Goal: Task Accomplishment & Management: Complete application form

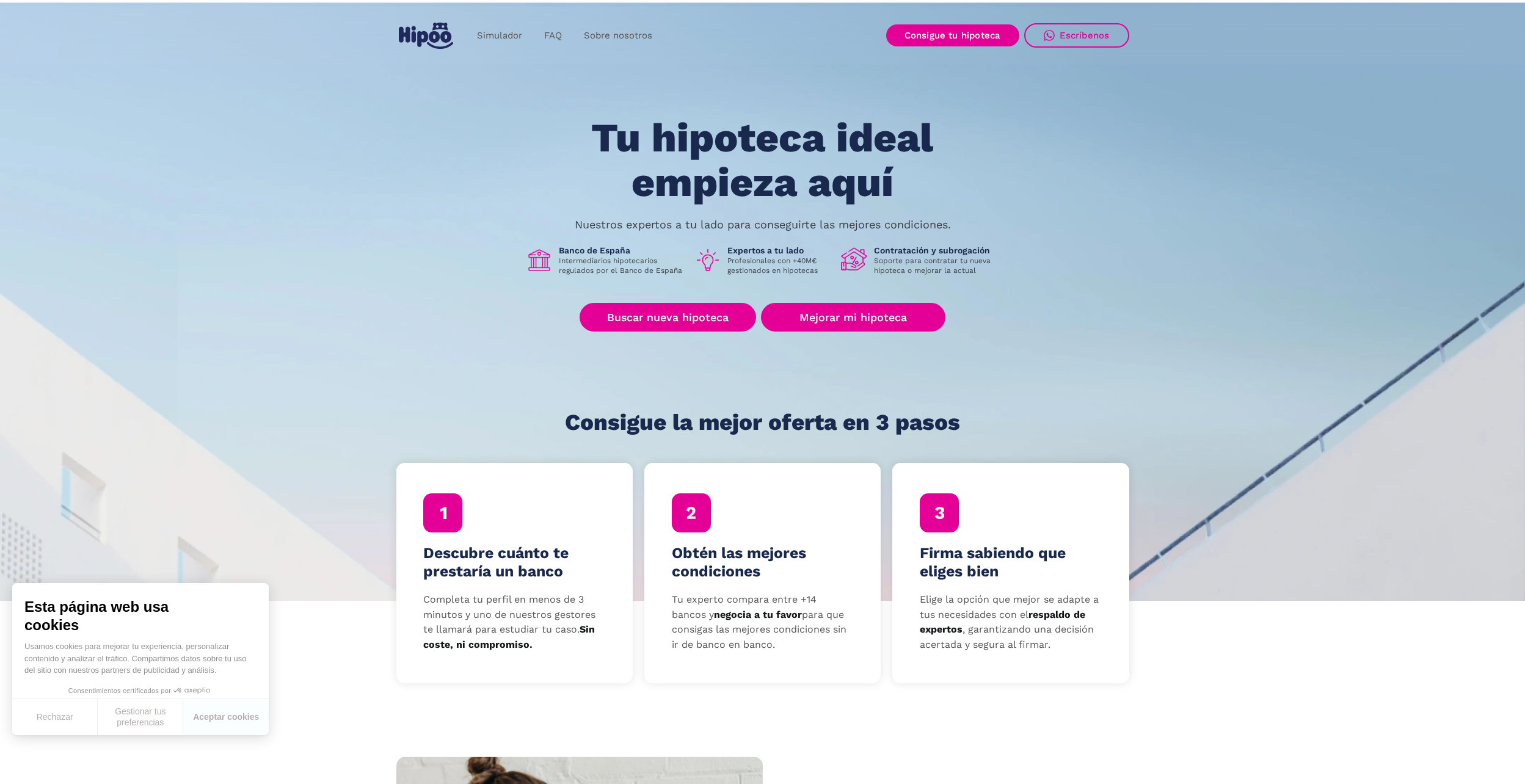
scroll to position [61, 0]
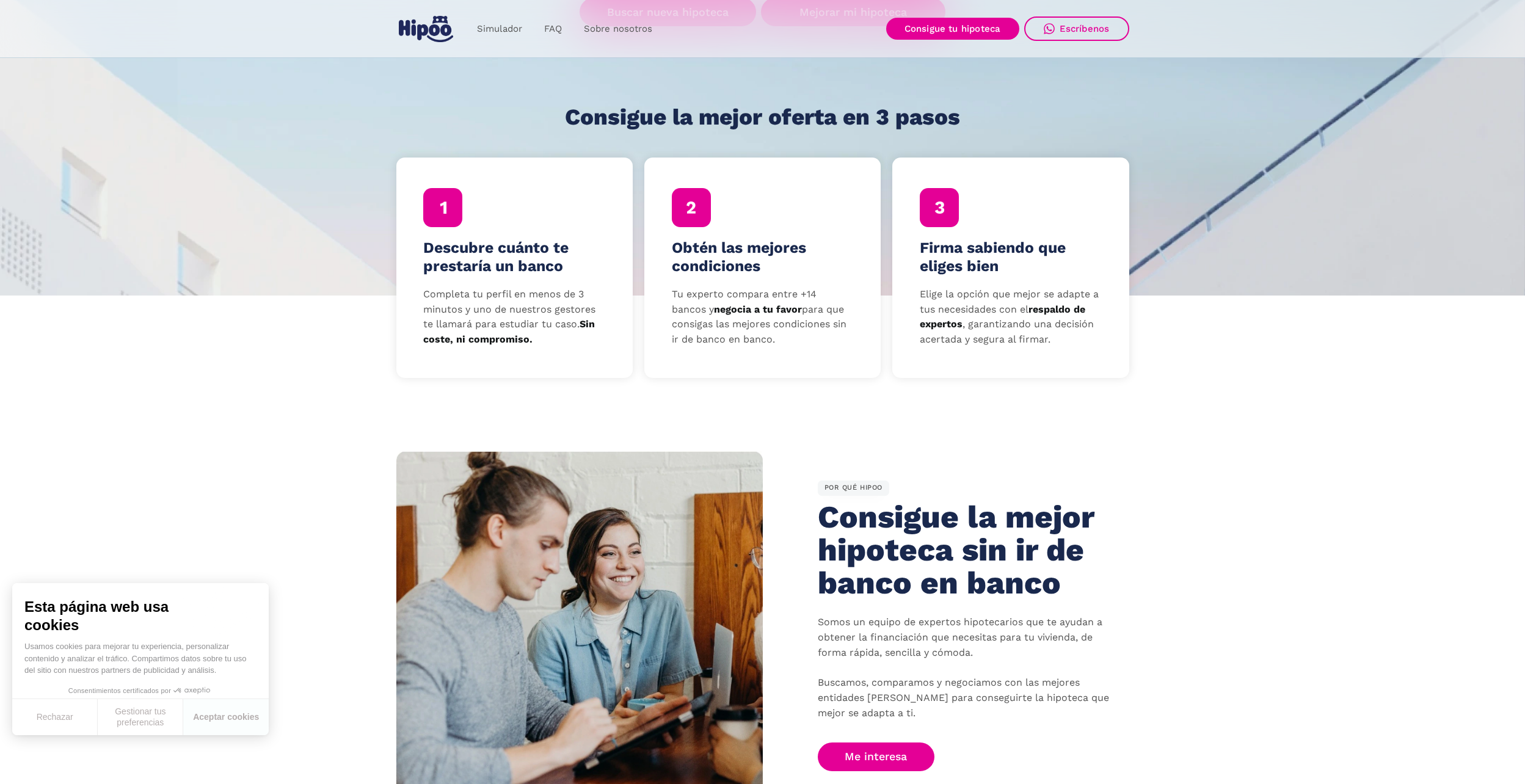
click at [439, 224] on div at bounding box center [443, 207] width 39 height 39
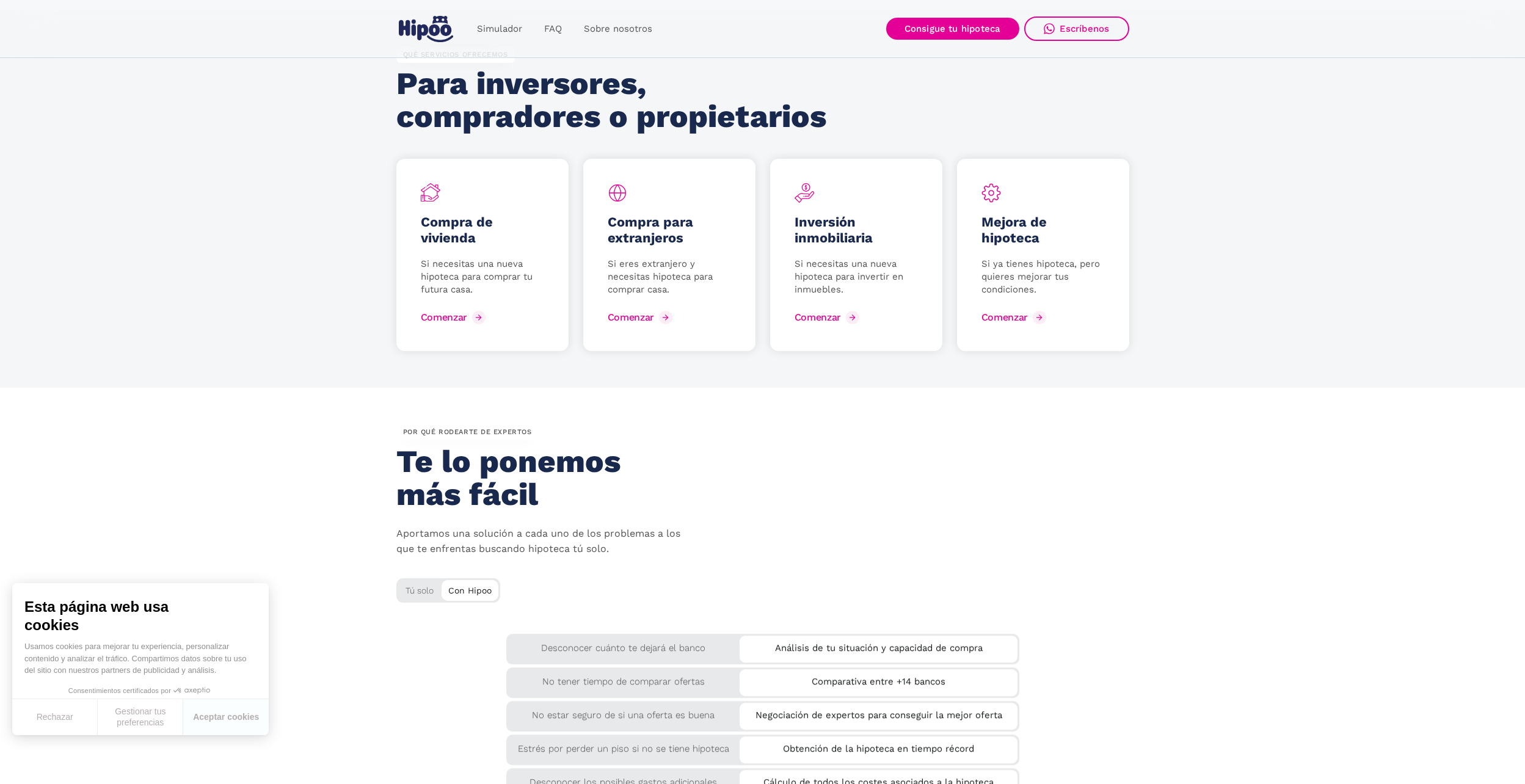
scroll to position [1770, 0]
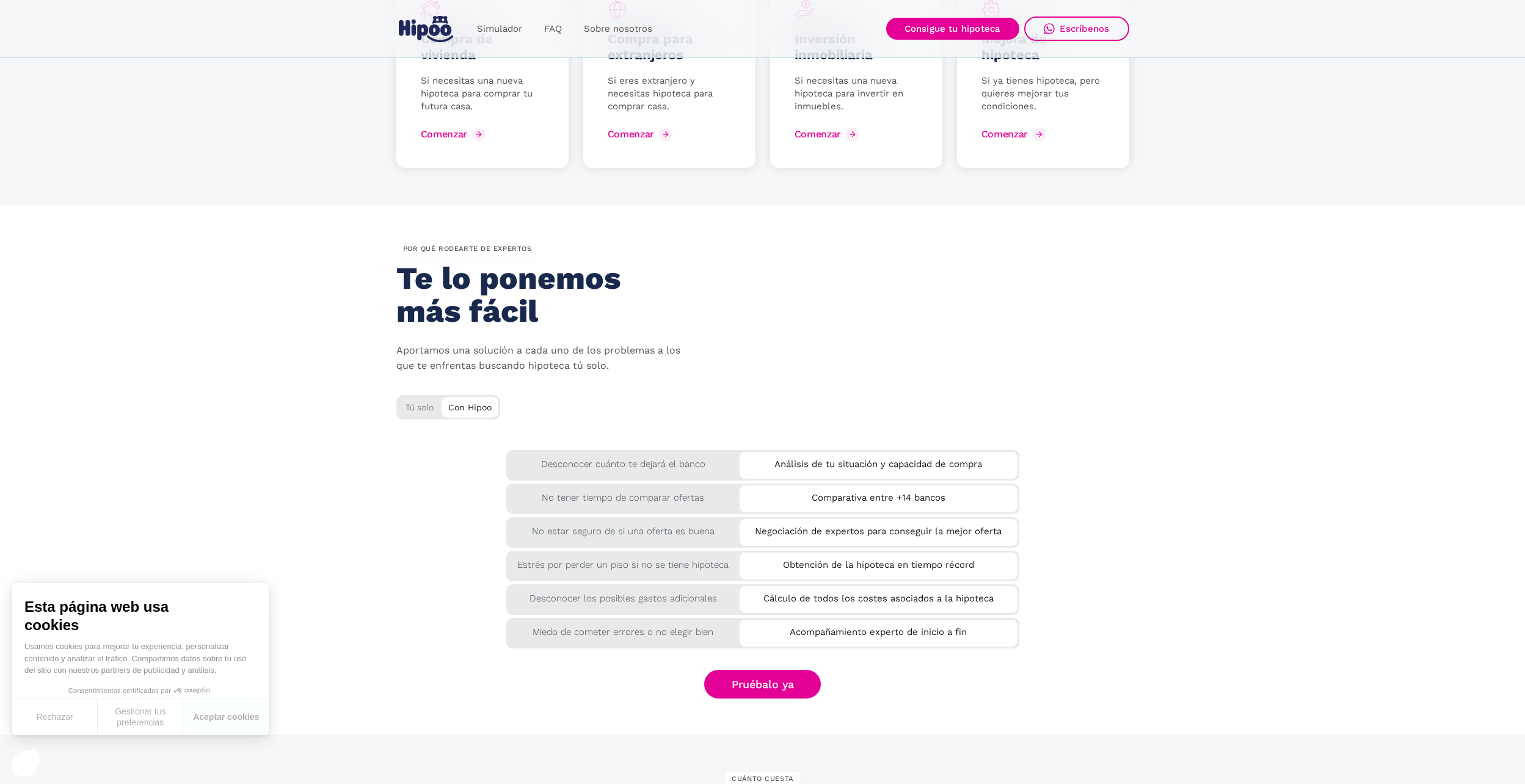
click at [656, 463] on div "Desconocer cuánto te dejará el banco" at bounding box center [623, 461] width 234 height 22
click at [788, 471] on div "Análisis de tu situación y capacidad de compra" at bounding box center [878, 465] width 278 height 27
click at [791, 463] on div "Análisis de tu situación y capacidad de compra" at bounding box center [878, 462] width 278 height 20
click at [427, 403] on div "Tú solo" at bounding box center [448, 405] width 104 height 20
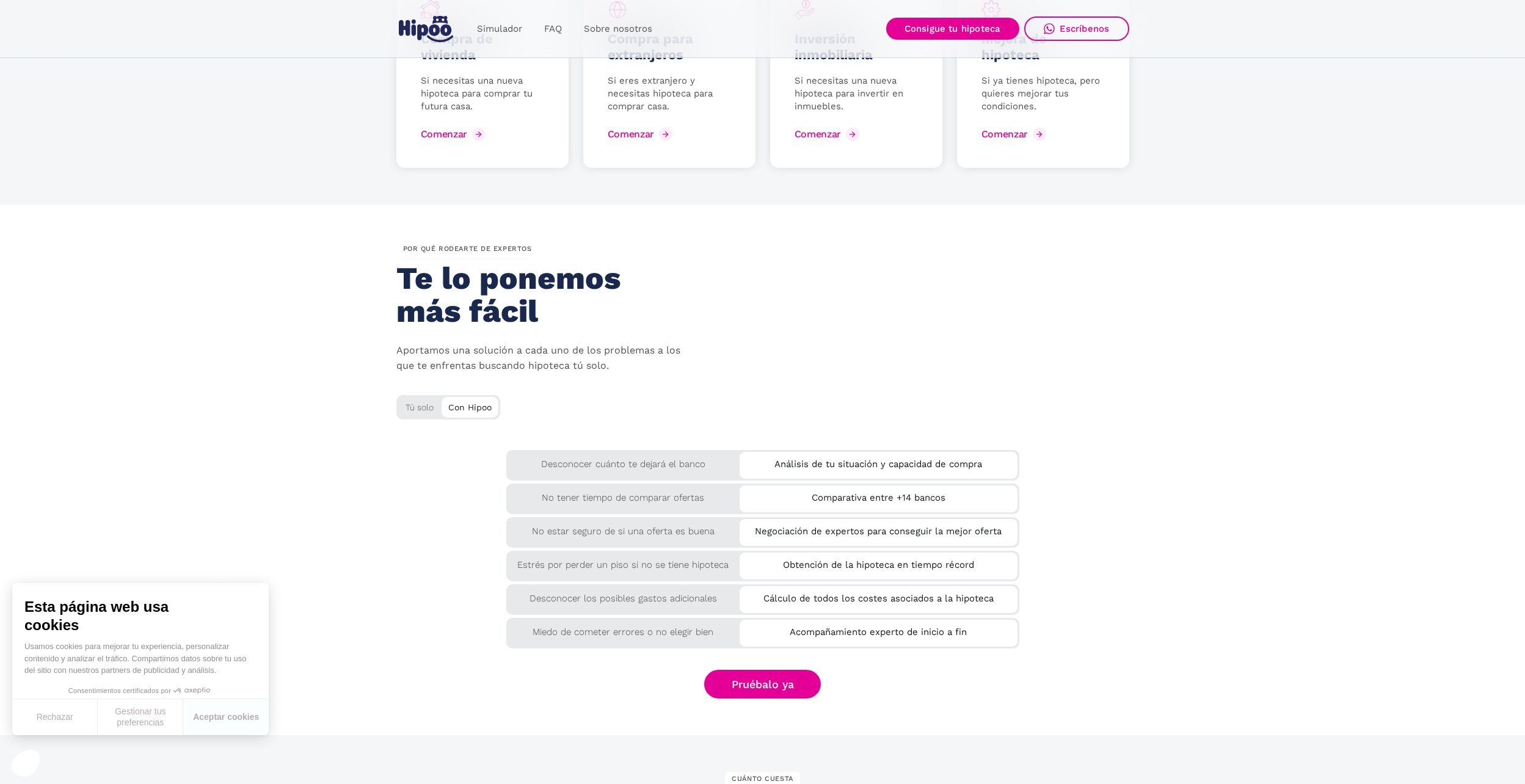
click at [420, 405] on div "Tú solo" at bounding box center [448, 405] width 104 height 20
drag, startPoint x: 421, startPoint y: 405, endPoint x: 490, endPoint y: 416, distance: 69.9
click at [490, 416] on div "Con Hipoo" at bounding box center [470, 407] width 57 height 21
click at [482, 406] on div "Con Hipoo" at bounding box center [470, 405] width 57 height 18
click at [429, 405] on div "Tú solo" at bounding box center [448, 405] width 104 height 20
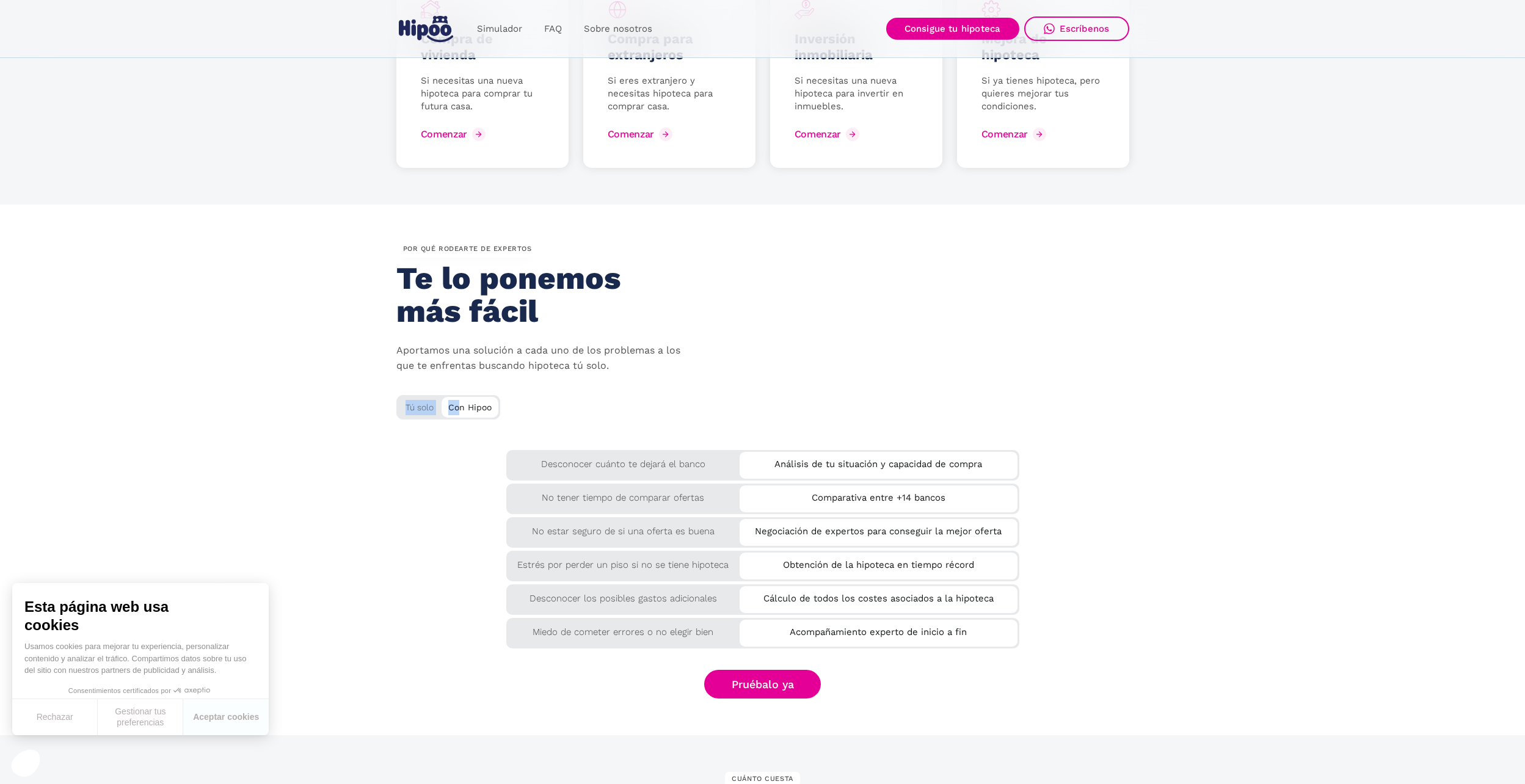
drag, startPoint x: 459, startPoint y: 415, endPoint x: 390, endPoint y: 410, distance: 69.2
click at [390, 410] on section "por QUÉ rodearte de expertos Te lo ponemos más fácil Aportamos una solución a c…" at bounding box center [762, 469] width 1525 height 530
drag, startPoint x: 390, startPoint y: 410, endPoint x: 515, endPoint y: 421, distance: 125.5
click at [515, 421] on div "por QUÉ rodearte de expertos Te lo ponemos más fácil Aportamos una solución a c…" at bounding box center [762, 340] width 733 height 199
click at [414, 405] on div "Tú solo" at bounding box center [448, 405] width 104 height 20
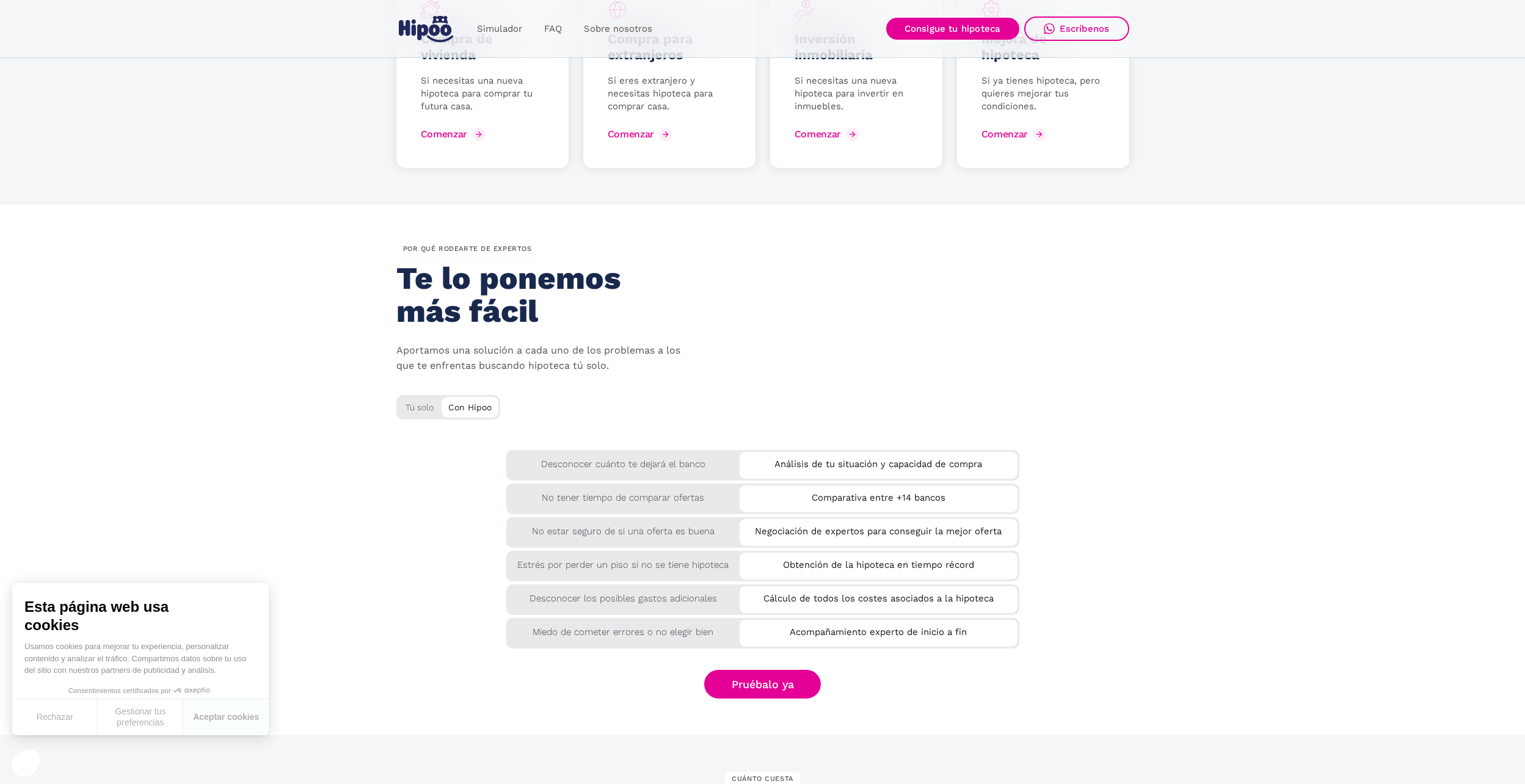
click at [486, 415] on div "Con Hipoo" at bounding box center [470, 407] width 57 height 21
click at [422, 405] on div "Tú solo" at bounding box center [448, 405] width 104 height 20
click at [744, 691] on link "Pruébalo ya" at bounding box center [762, 684] width 117 height 29
